Goal: Task Accomplishment & Management: Manage account settings

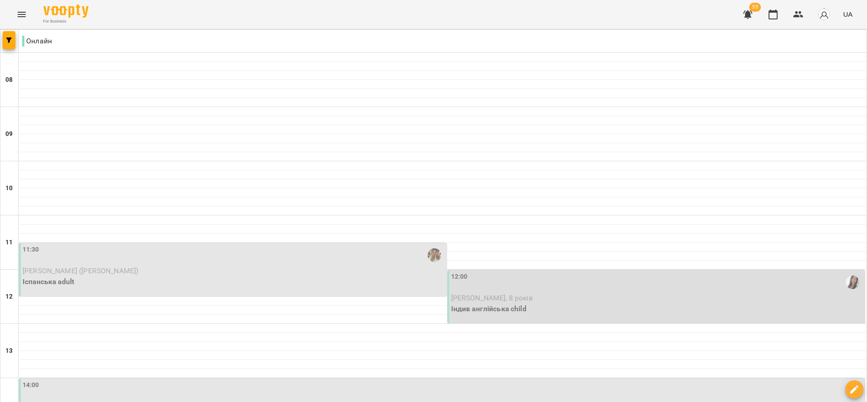
click at [24, 14] on icon "Menu" at bounding box center [22, 14] width 8 height 5
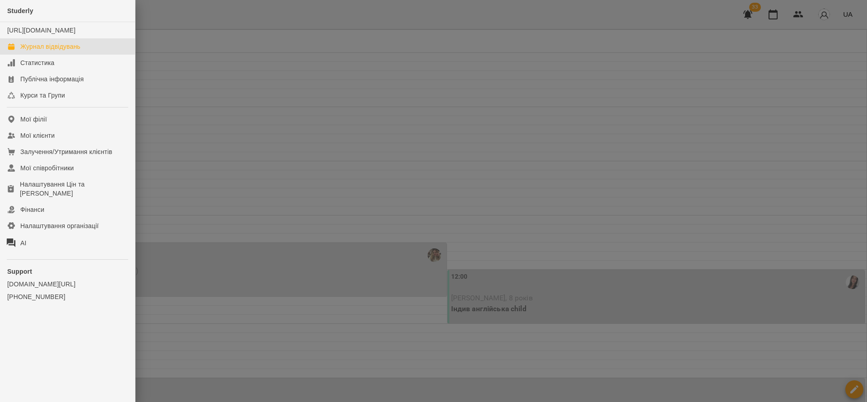
click at [349, 305] on div at bounding box center [433, 201] width 867 height 402
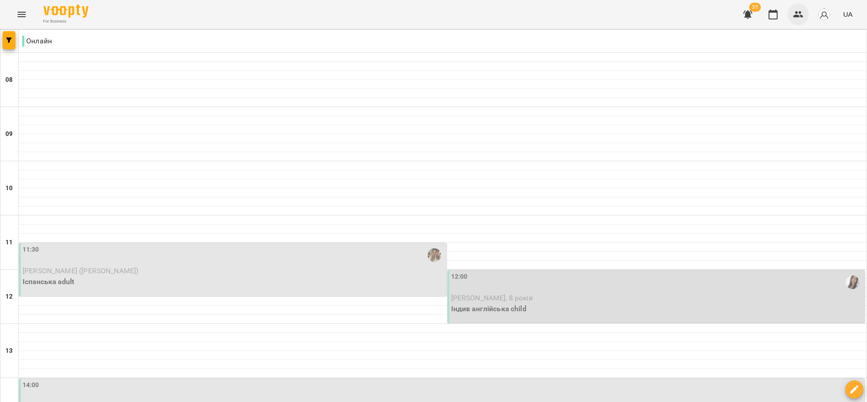
click at [795, 19] on icon "button" at bounding box center [798, 14] width 11 height 11
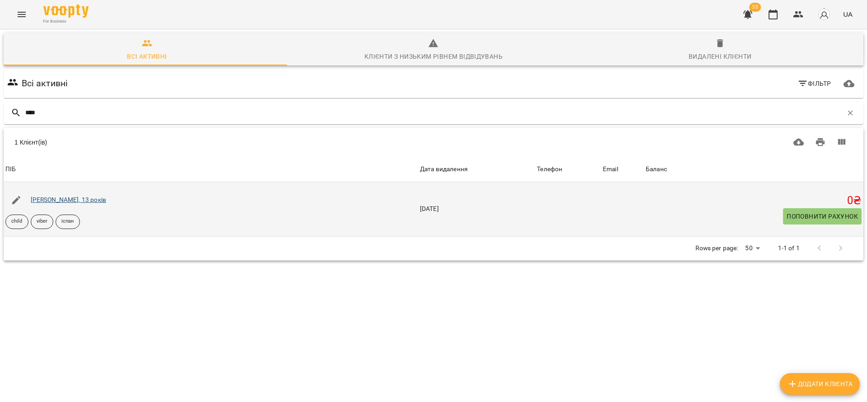
type input "****"
click at [88, 201] on link "[PERSON_NAME], 13 років" at bounding box center [68, 199] width 75 height 7
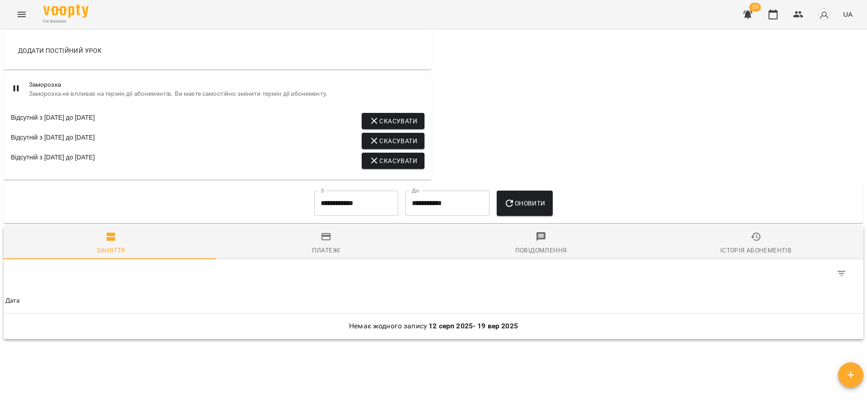
scroll to position [492, 0]
click at [380, 167] on span "Скасувати" at bounding box center [393, 161] width 48 height 11
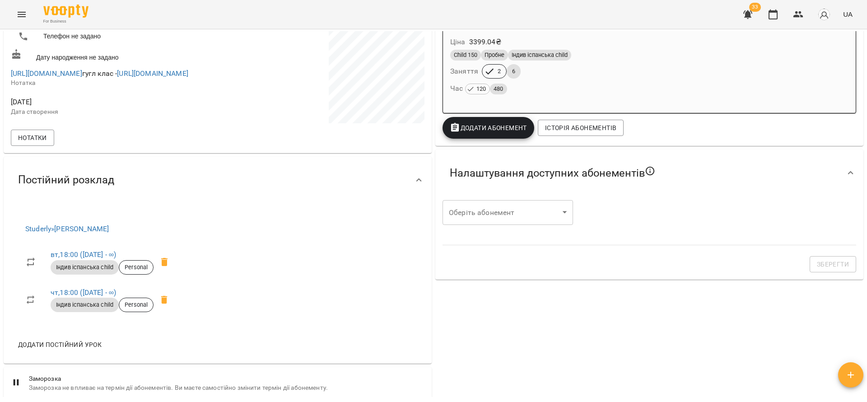
scroll to position [188, 0]
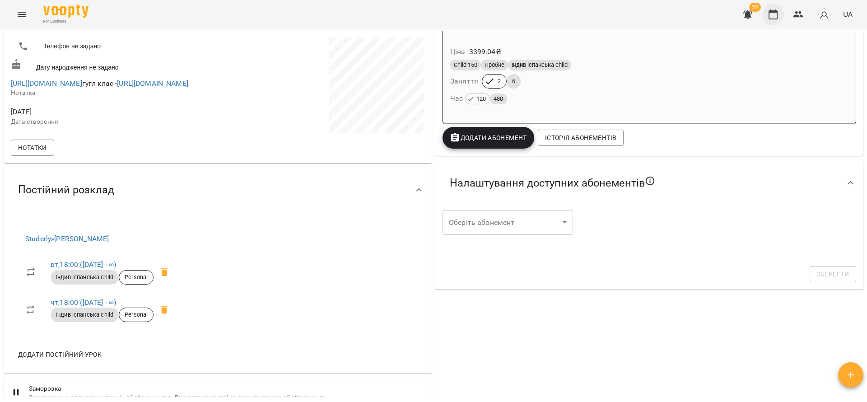
click at [769, 14] on icon "button" at bounding box center [773, 14] width 11 height 11
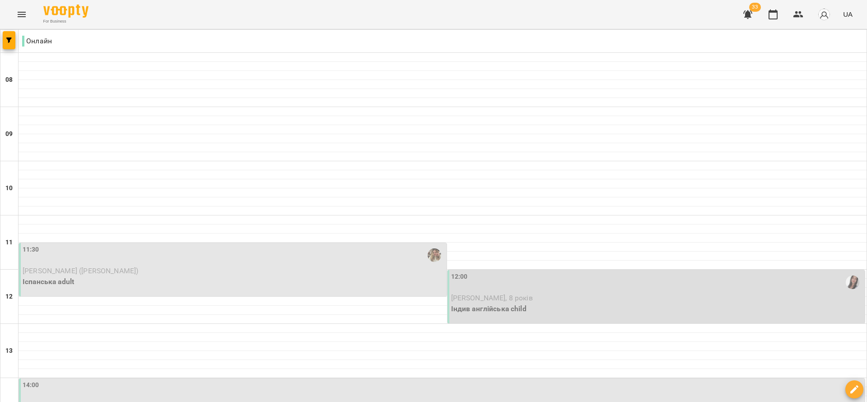
scroll to position [578, 0]
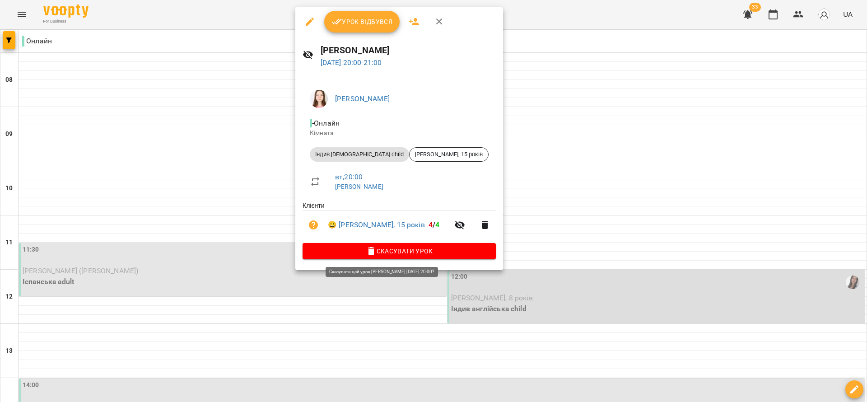
click at [385, 253] on span "Скасувати Урок" at bounding box center [399, 251] width 179 height 11
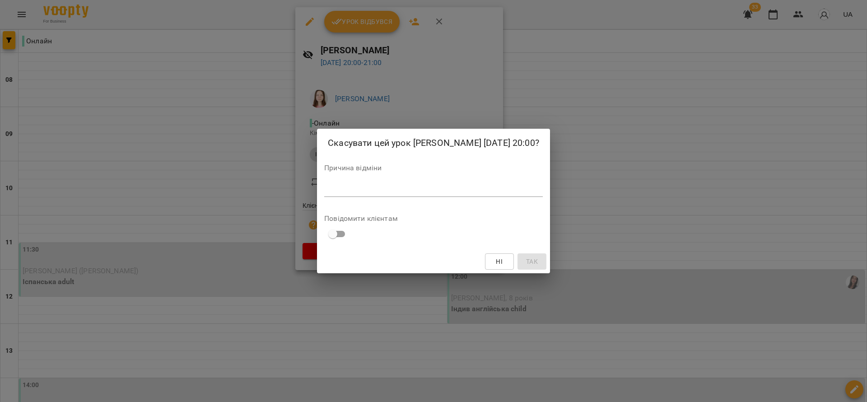
click at [484, 194] on textarea at bounding box center [433, 189] width 219 height 9
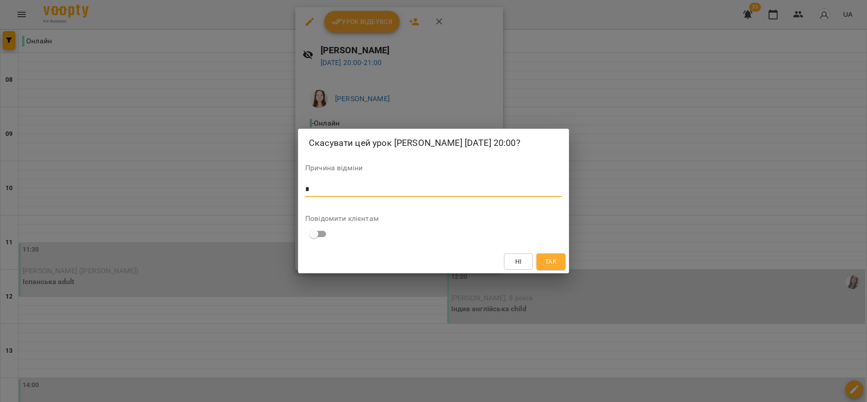
type textarea "*"
click at [552, 264] on span "Так" at bounding box center [551, 261] width 12 height 11
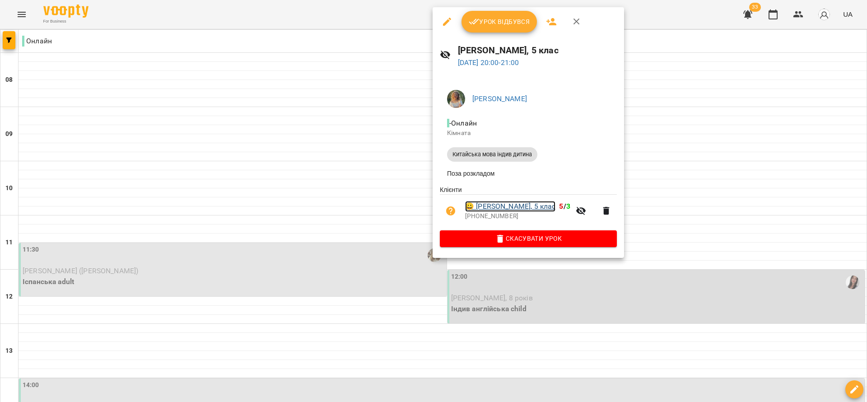
click at [531, 211] on link "😀 Кирил Власов, 5 клас" at bounding box center [510, 206] width 90 height 11
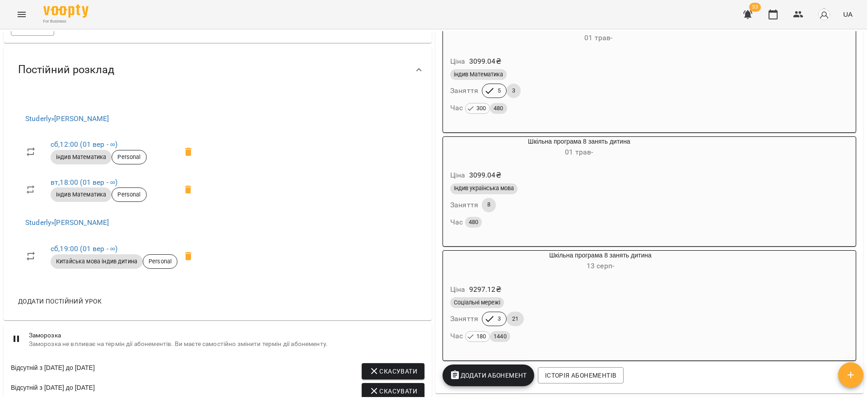
scroll to position [813, 0]
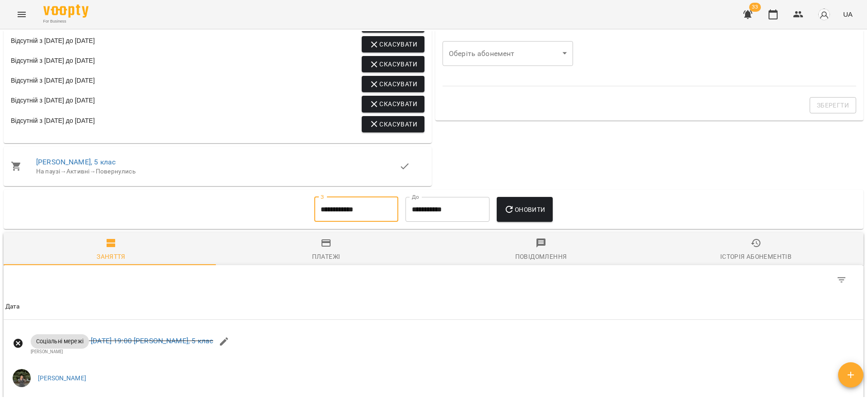
click at [337, 222] on input "**********" at bounding box center [356, 209] width 84 height 25
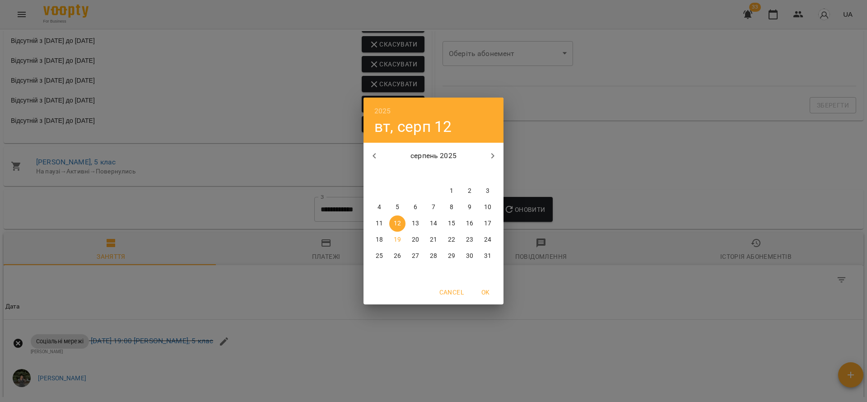
drag, startPoint x: 644, startPoint y: 158, endPoint x: 310, endPoint y: 26, distance: 358.4
click at [643, 158] on div "2025 вт, серп 12 серпень 2025 пн вт ср чт пт сб нд 28 29 30 31 1 2 3 4 5 6 7 8 …" at bounding box center [433, 201] width 867 height 402
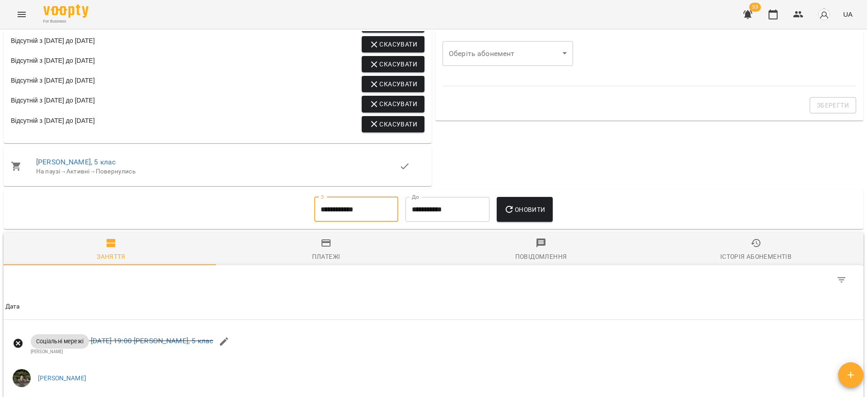
click at [335, 222] on input "**********" at bounding box center [356, 209] width 84 height 25
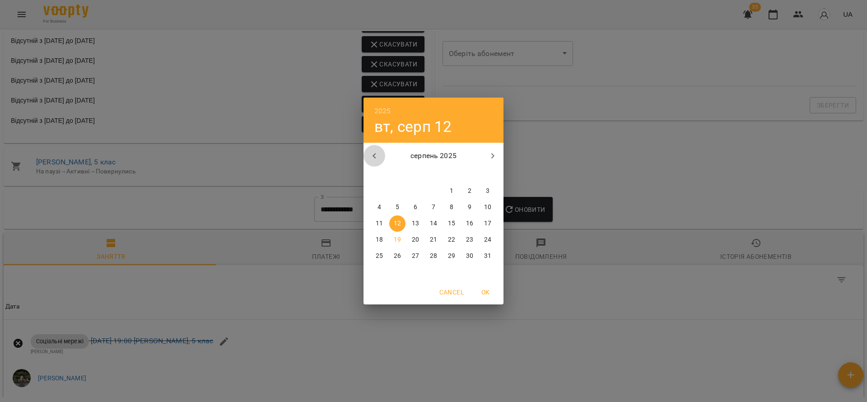
click at [377, 157] on icon "button" at bounding box center [374, 155] width 11 height 11
click at [484, 194] on span "6" at bounding box center [488, 191] width 16 height 9
type input "**********"
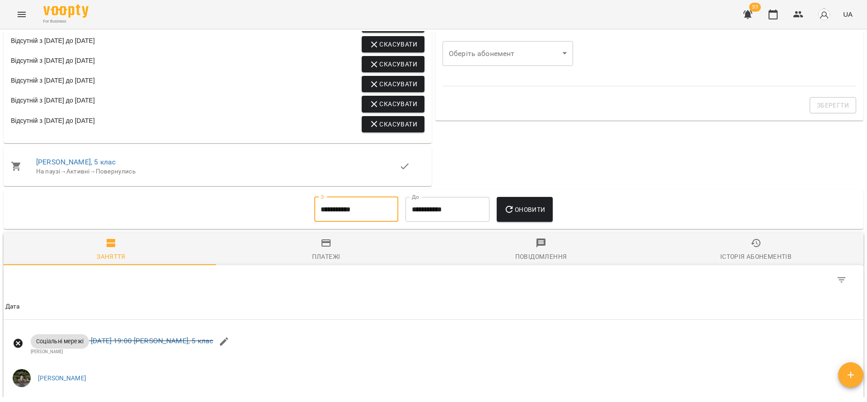
click at [527, 222] on button "Оновити" at bounding box center [525, 209] width 56 height 25
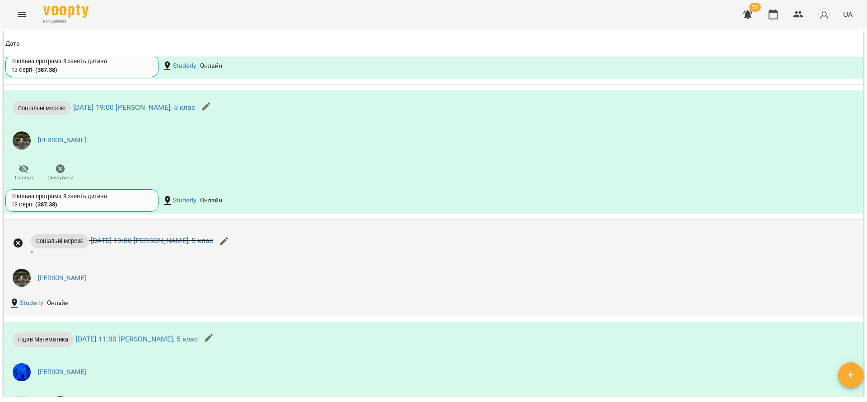
scroll to position [1212, 0]
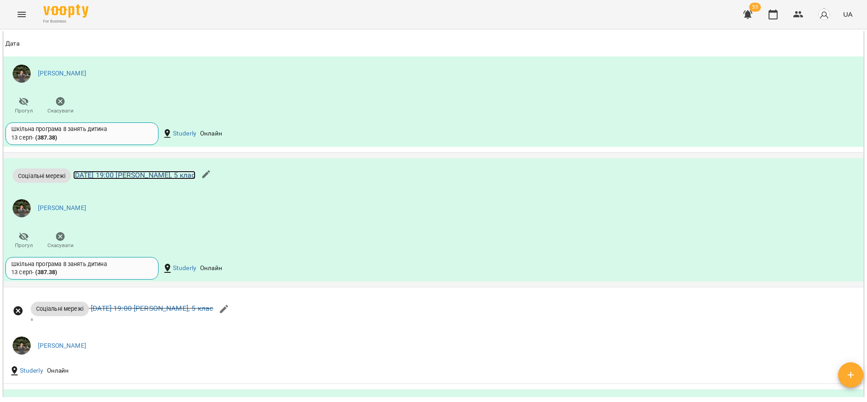
click at [190, 179] on link "чт 14 серп 2025 19:00 Кирил Власов, 5 клас" at bounding box center [134, 175] width 122 height 9
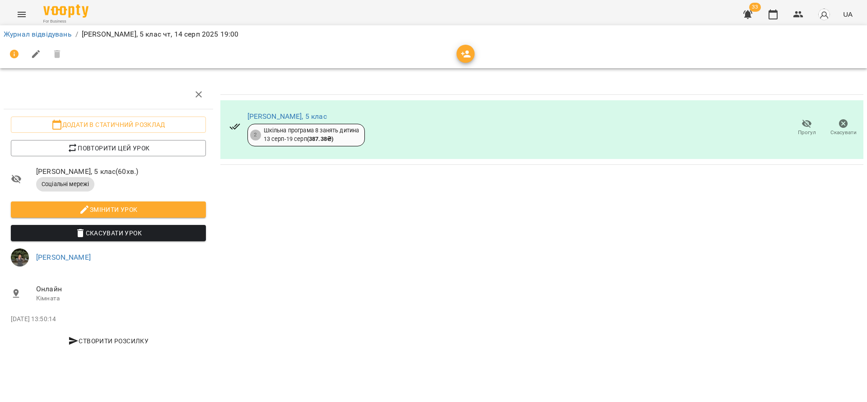
click at [845, 131] on span "Скасувати" at bounding box center [844, 133] width 26 height 8
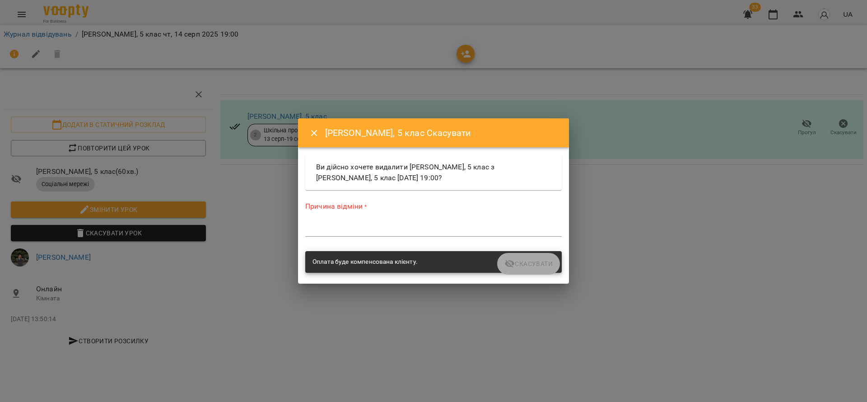
click at [461, 225] on textarea at bounding box center [433, 229] width 257 height 9
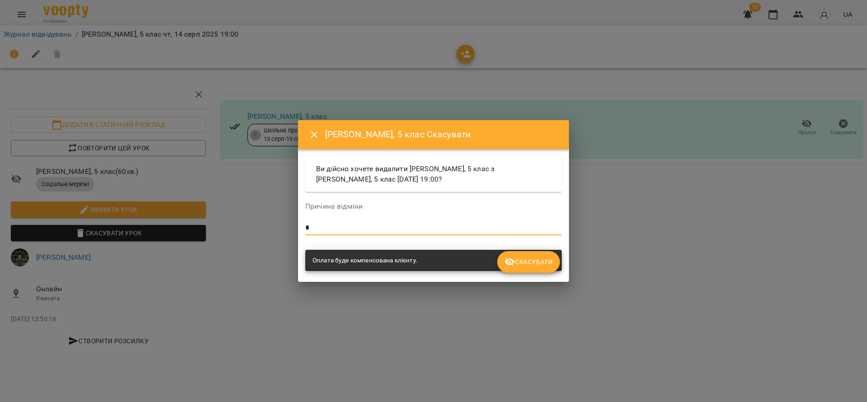
type textarea "*"
click at [538, 265] on span "Скасувати" at bounding box center [529, 262] width 48 height 11
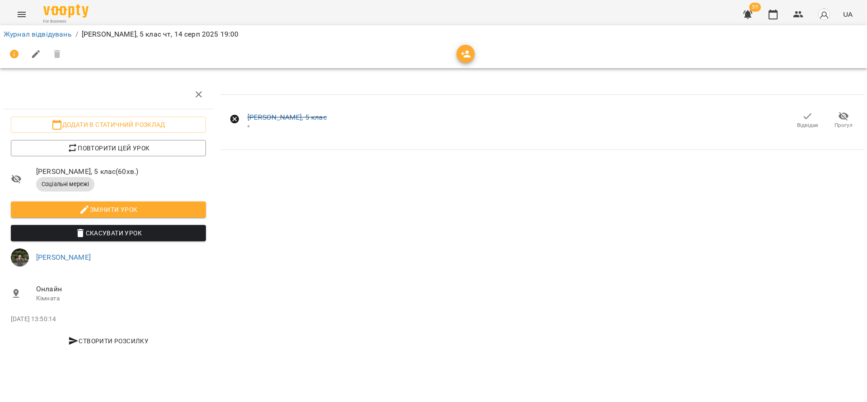
click at [122, 239] on button "Скасувати Урок" at bounding box center [108, 233] width 195 height 16
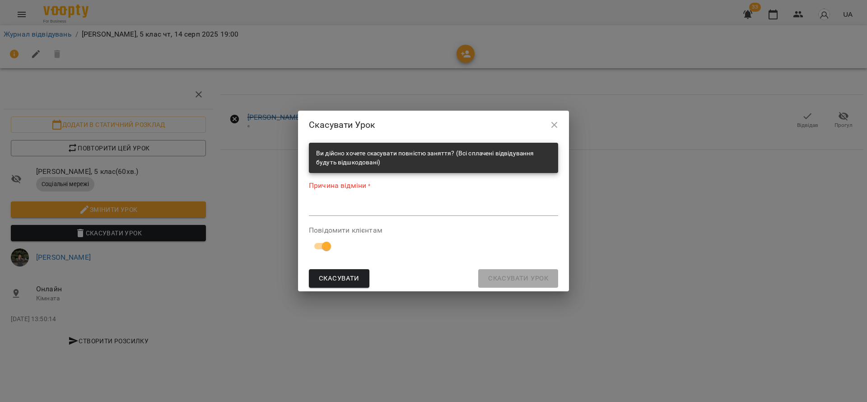
click at [509, 202] on div "*" at bounding box center [433, 209] width 249 height 14
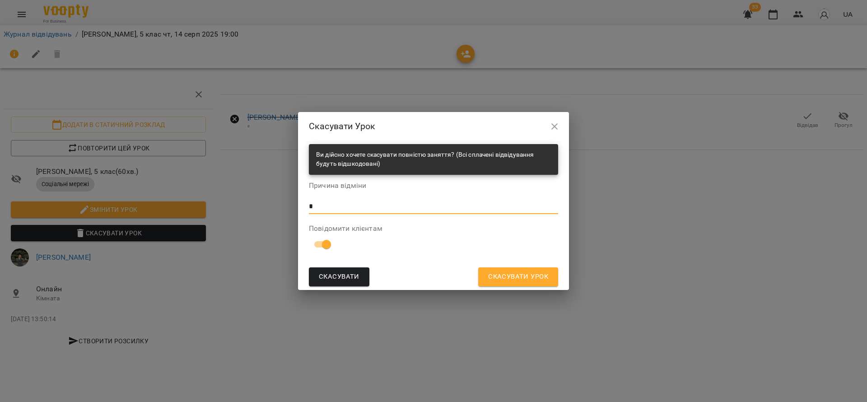
type textarea "*"
click at [518, 275] on span "Скасувати Урок" at bounding box center [518, 277] width 60 height 12
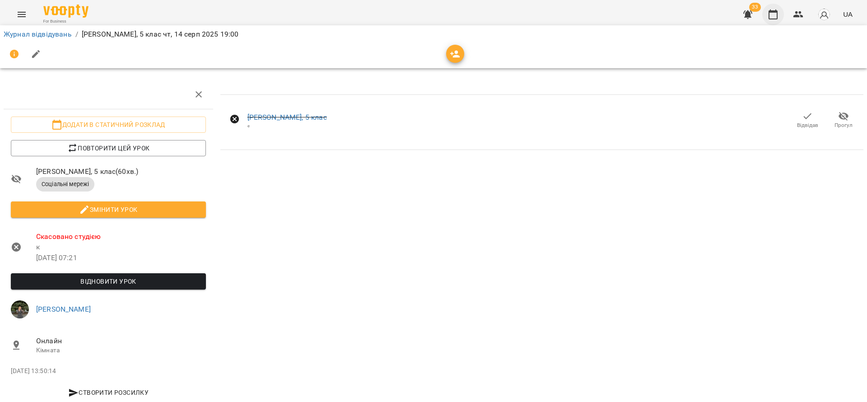
click at [775, 15] on icon "button" at bounding box center [773, 14] width 11 height 11
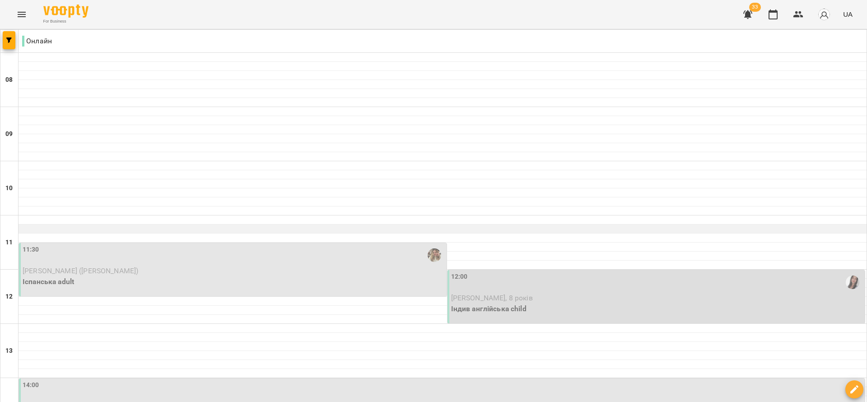
click at [763, 4] on button "button" at bounding box center [774, 15] width 22 height 22
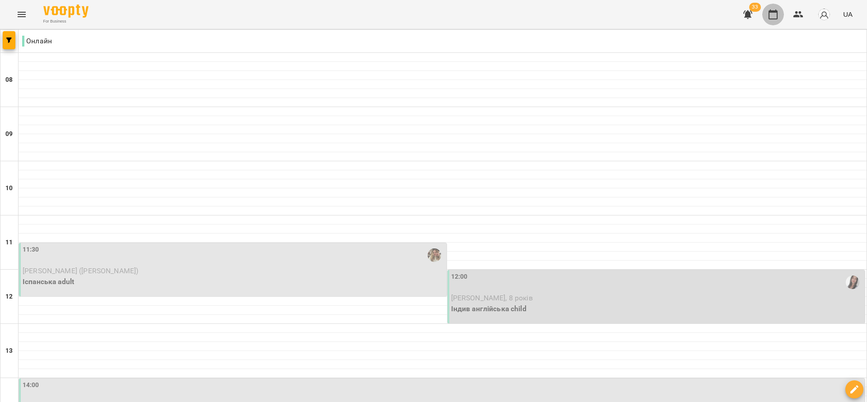
scroll to position [578, 0]
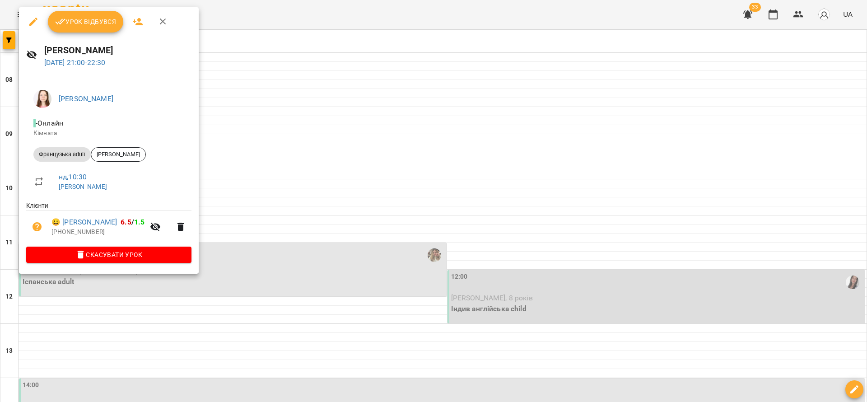
click at [32, 19] on icon "button" at bounding box center [33, 21] width 11 height 11
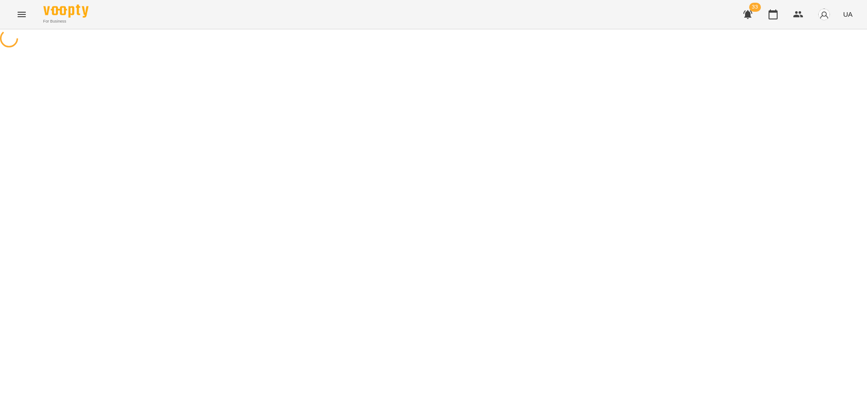
select select "**********"
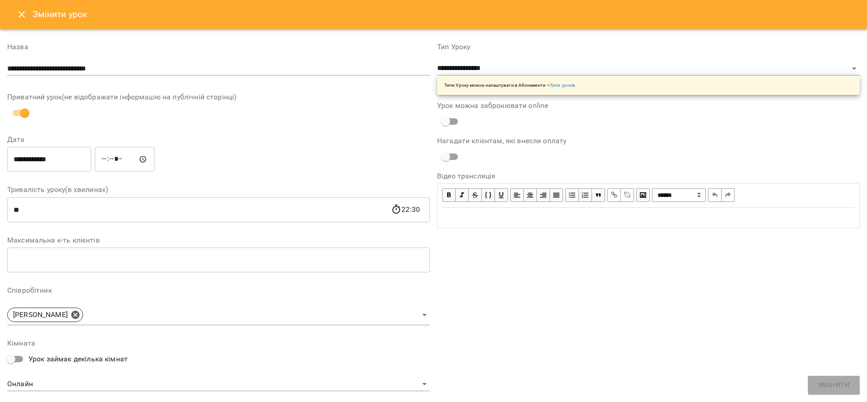
click at [112, 158] on input "*****" at bounding box center [125, 159] width 60 height 25
type input "*****"
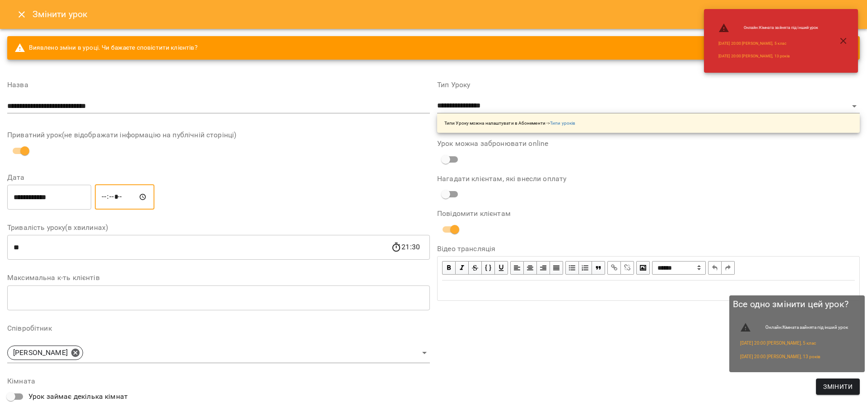
click at [830, 388] on span "Змінити" at bounding box center [838, 386] width 29 height 11
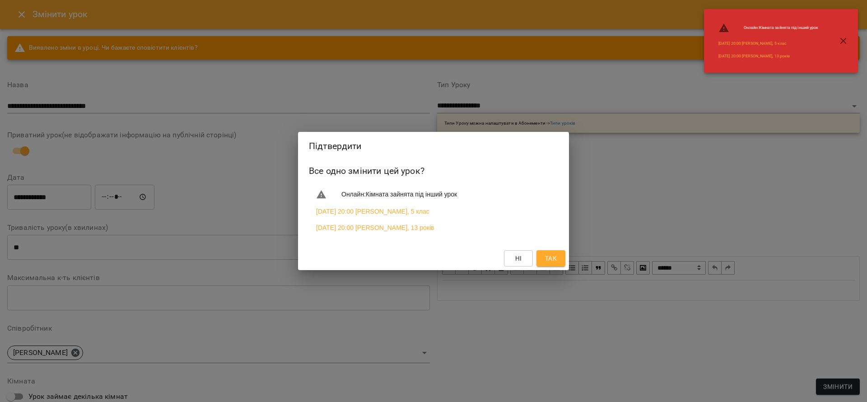
click at [556, 253] on button "Так" at bounding box center [551, 258] width 29 height 16
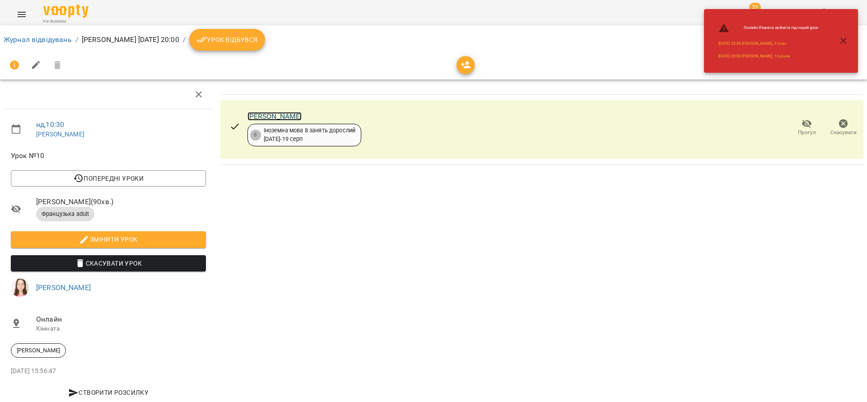
click at [265, 117] on link "Дарія Овчаренко" at bounding box center [275, 116] width 55 height 9
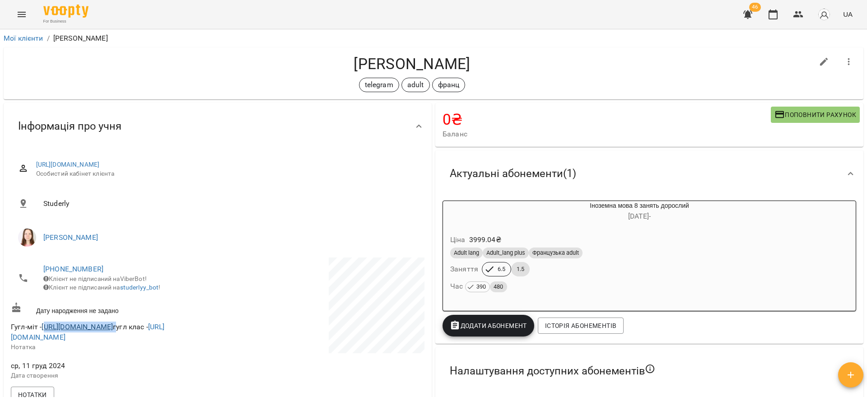
drag, startPoint x: 170, startPoint y: 332, endPoint x: 45, endPoint y: 336, distance: 125.2
click at [45, 336] on span "Гугл-міт - https://meet.google.com/fph-qufn-fmk гугл клас - https://classroom.g…" at bounding box center [88, 332] width 154 height 19
click at [254, 283] on p at bounding box center [322, 307] width 205 height 99
drag, startPoint x: 170, startPoint y: 333, endPoint x: 44, endPoint y: 331, distance: 126.5
click at [44, 331] on span "Гугл-міт - https://meet.google.com/fph-qufn-fmk гугл клас - https://classroom.g…" at bounding box center [88, 332] width 154 height 19
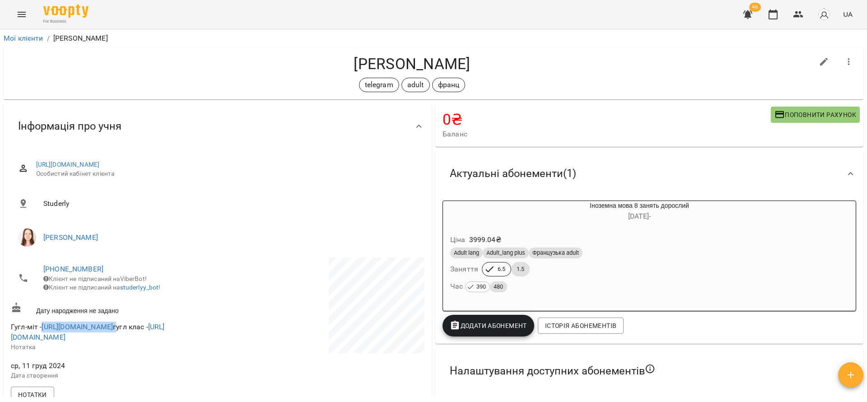
copy span "https://meet.google.com/fph-qufn-fmk"
click at [775, 18] on icon "button" at bounding box center [773, 14] width 11 height 11
